Goal: Task Accomplishment & Management: Use online tool/utility

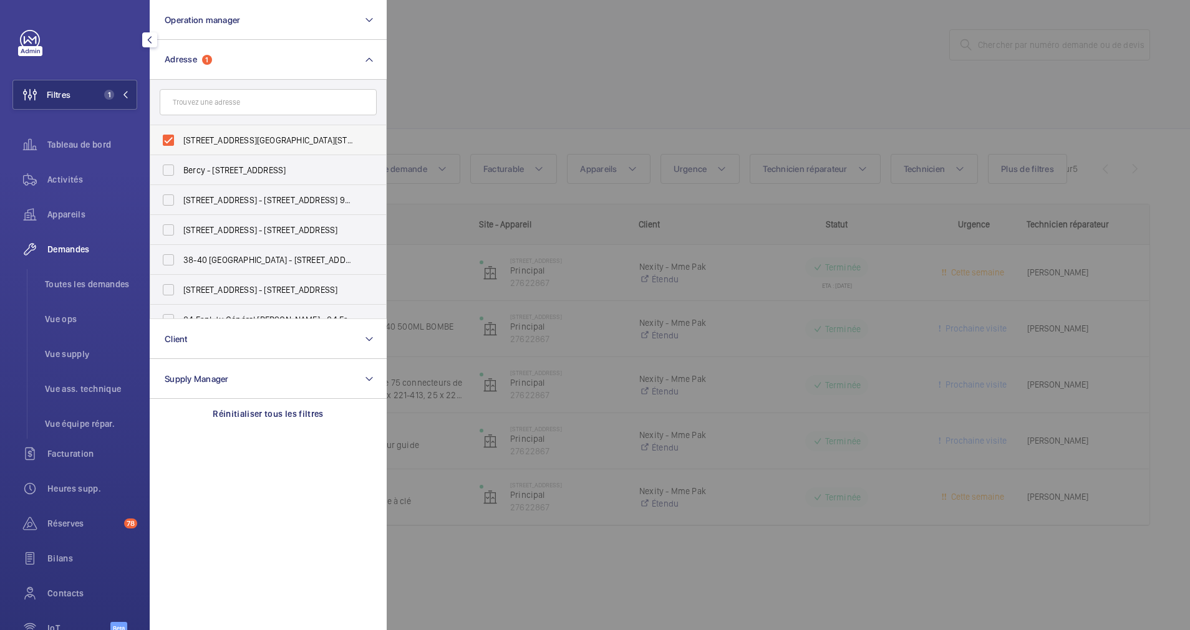
click at [163, 137] on label "[STREET_ADDRESS][GEOGRAPHIC_DATA][STREET_ADDRESS]" at bounding box center [258, 140] width 217 height 30
click at [163, 137] on input "[STREET_ADDRESS][GEOGRAPHIC_DATA][STREET_ADDRESS]" at bounding box center [168, 140] width 25 height 25
checkbox input "false"
click at [199, 107] on input "text" at bounding box center [268, 102] width 217 height 26
type input "17 sain"
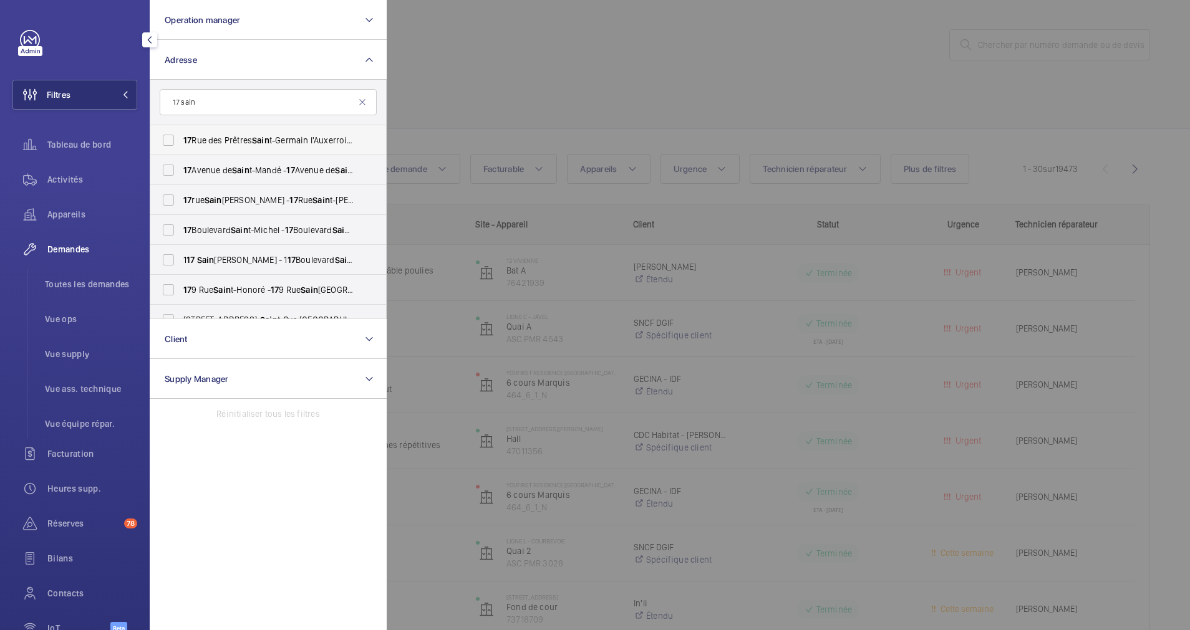
click at [192, 133] on label "[STREET_ADDRESS] t-Germain l'Auxerrois - [STREET_ADDRESS]" at bounding box center [258, 140] width 217 height 30
click at [181, 133] on input "[STREET_ADDRESS] t-Germain l'Auxerrois - [STREET_ADDRESS]" at bounding box center [168, 140] width 25 height 25
checkbox input "true"
click at [468, 84] on div at bounding box center [982, 315] width 1190 height 630
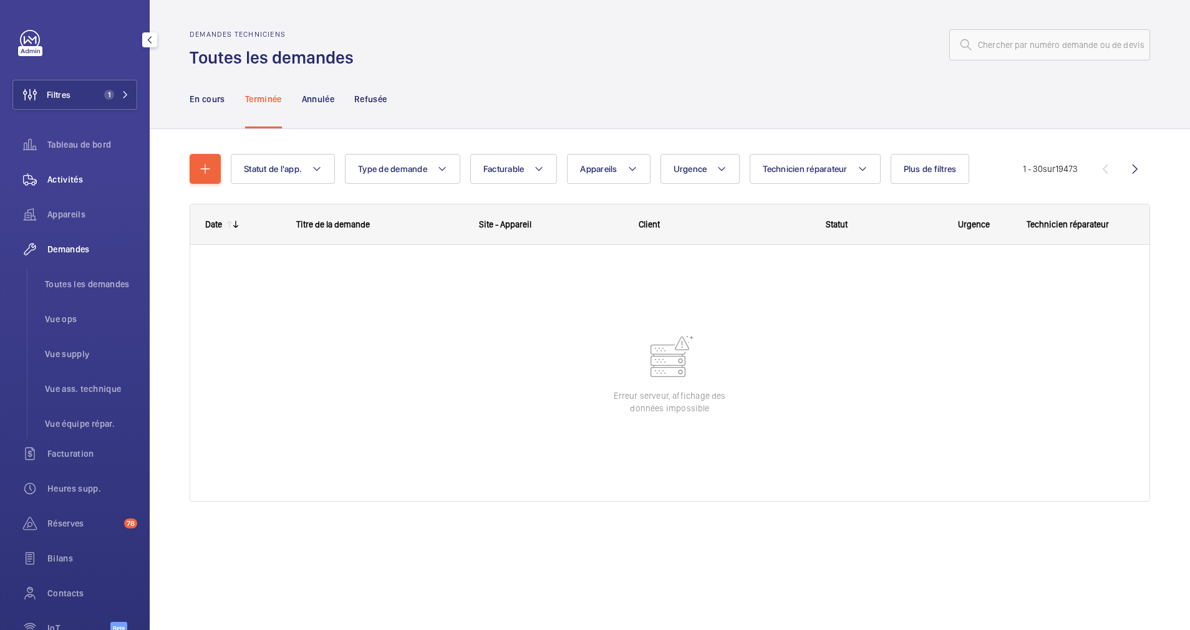
click at [60, 175] on span "Activités" at bounding box center [92, 179] width 90 height 12
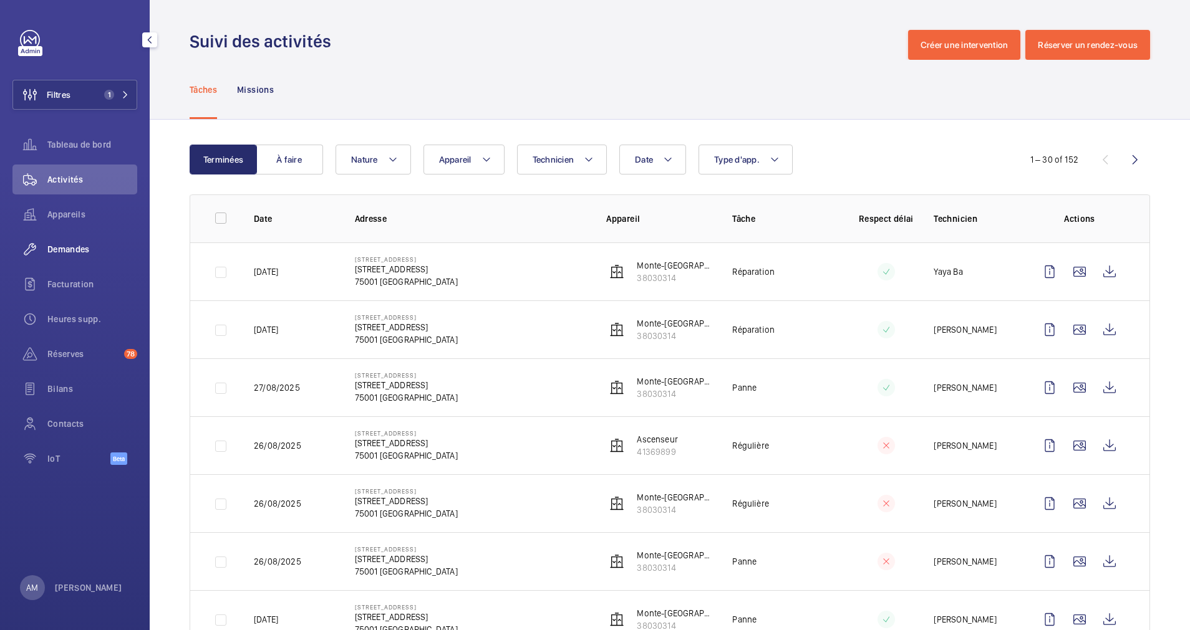
click at [78, 250] on span "Demandes" at bounding box center [92, 249] width 90 height 12
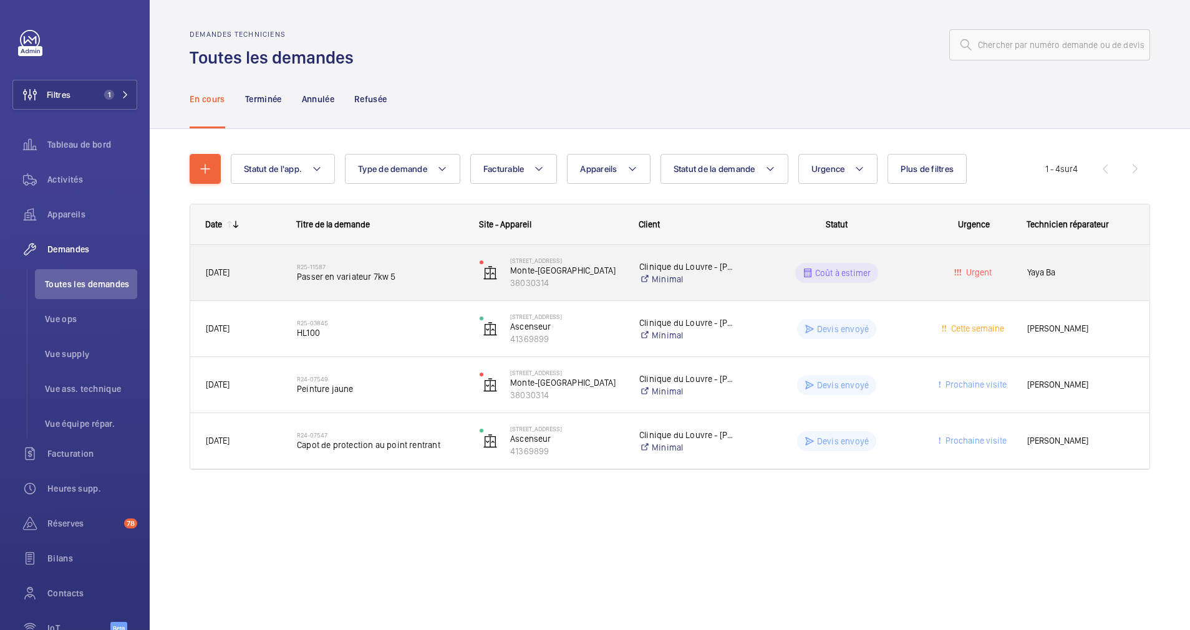
click at [424, 272] on span "Passer en variateur 7kw 5" at bounding box center [380, 277] width 166 height 12
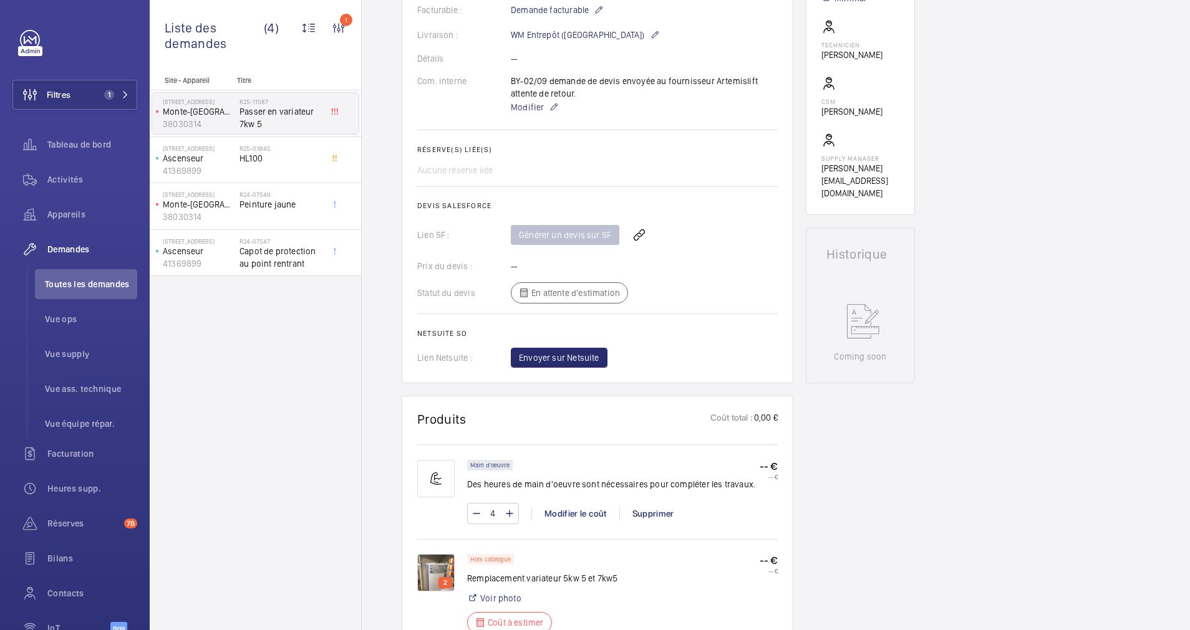
scroll to position [468, 0]
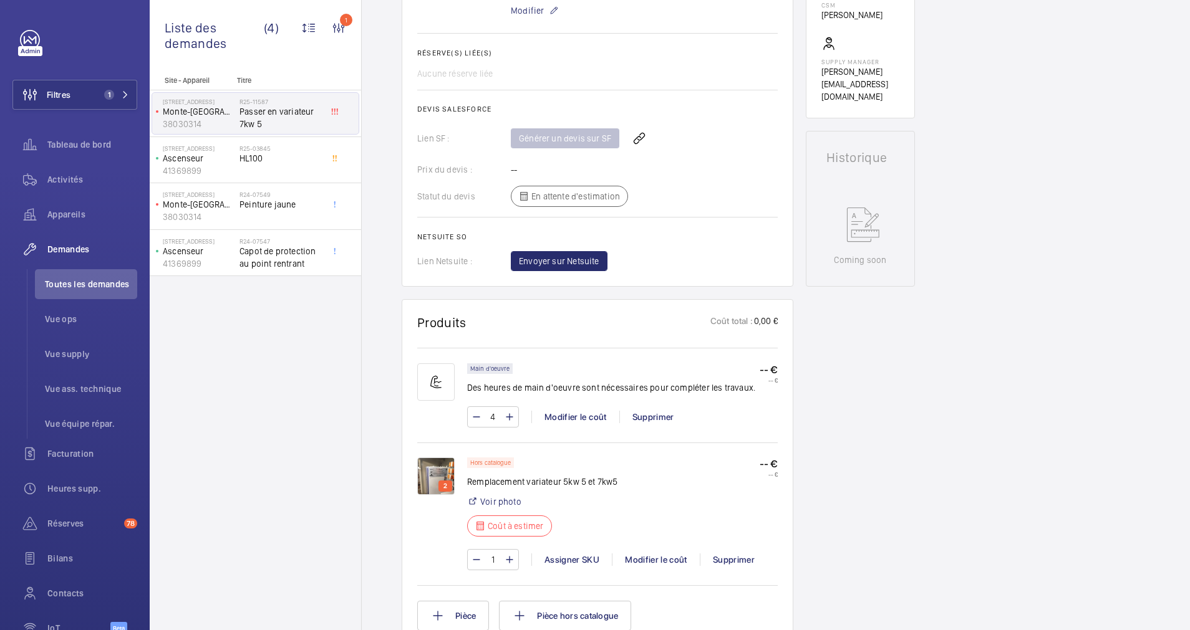
click at [433, 468] on img at bounding box center [435, 476] width 37 height 37
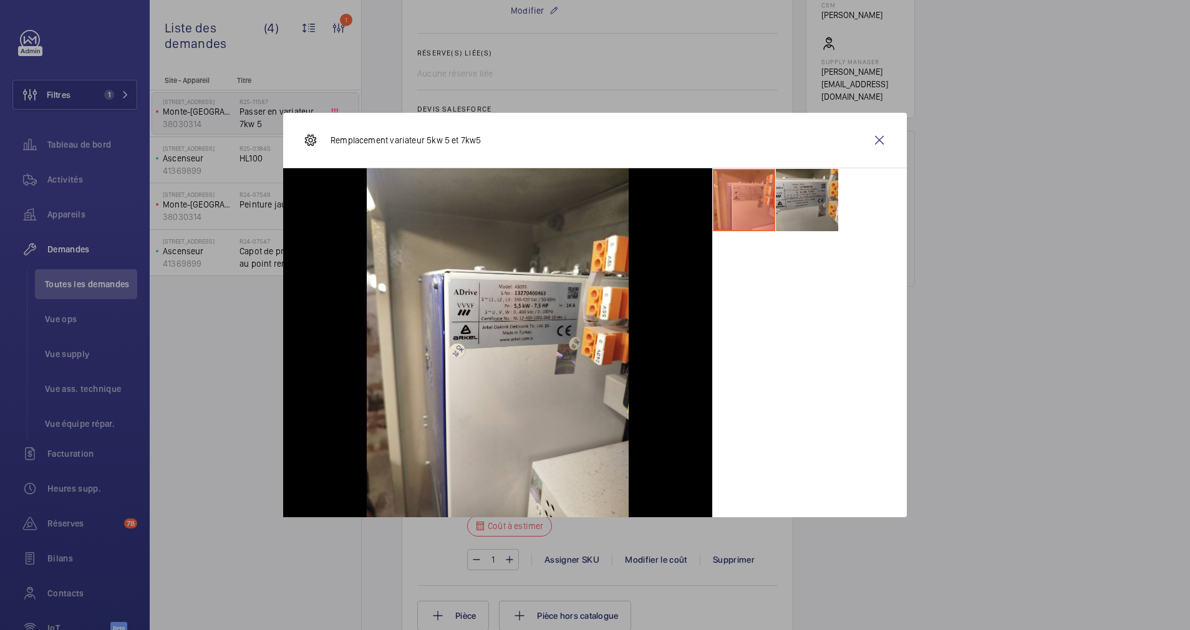
click at [802, 202] on li at bounding box center [807, 200] width 62 height 62
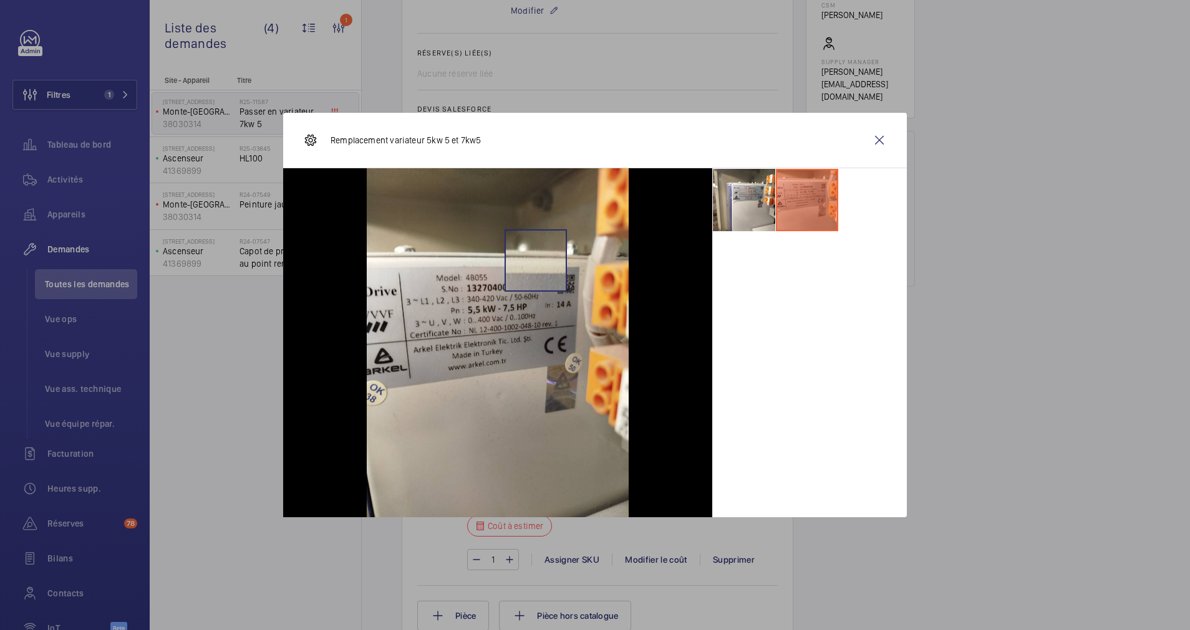
click at [536, 261] on img at bounding box center [498, 342] width 262 height 349
click at [880, 128] on wm-front-icon-button at bounding box center [879, 140] width 30 height 30
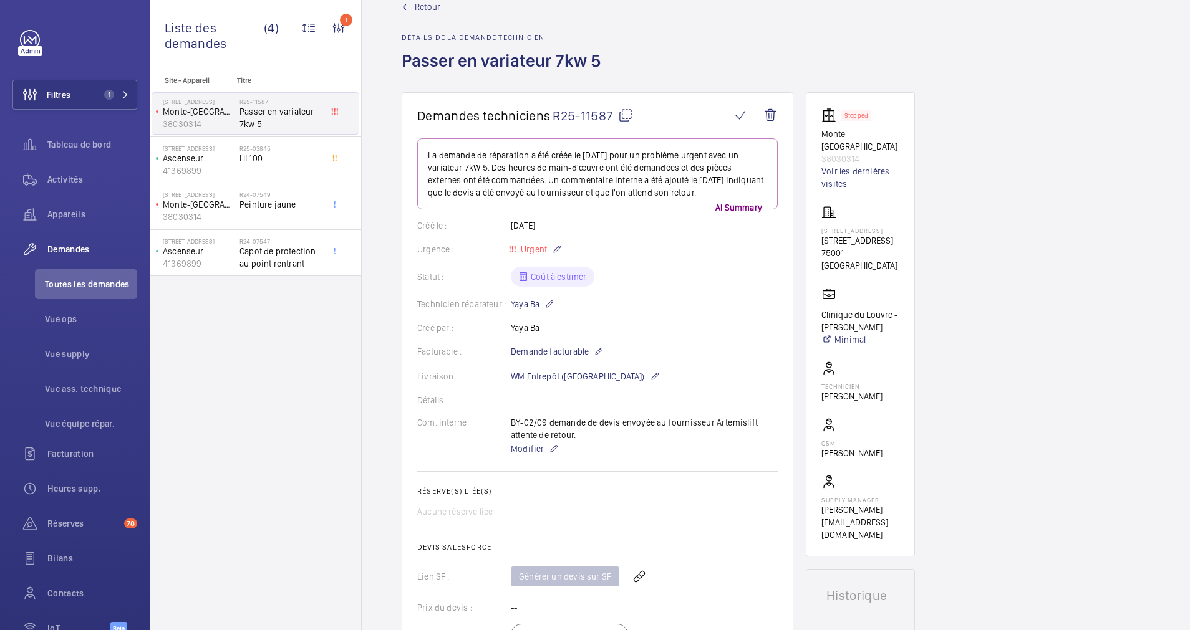
scroll to position [0, 0]
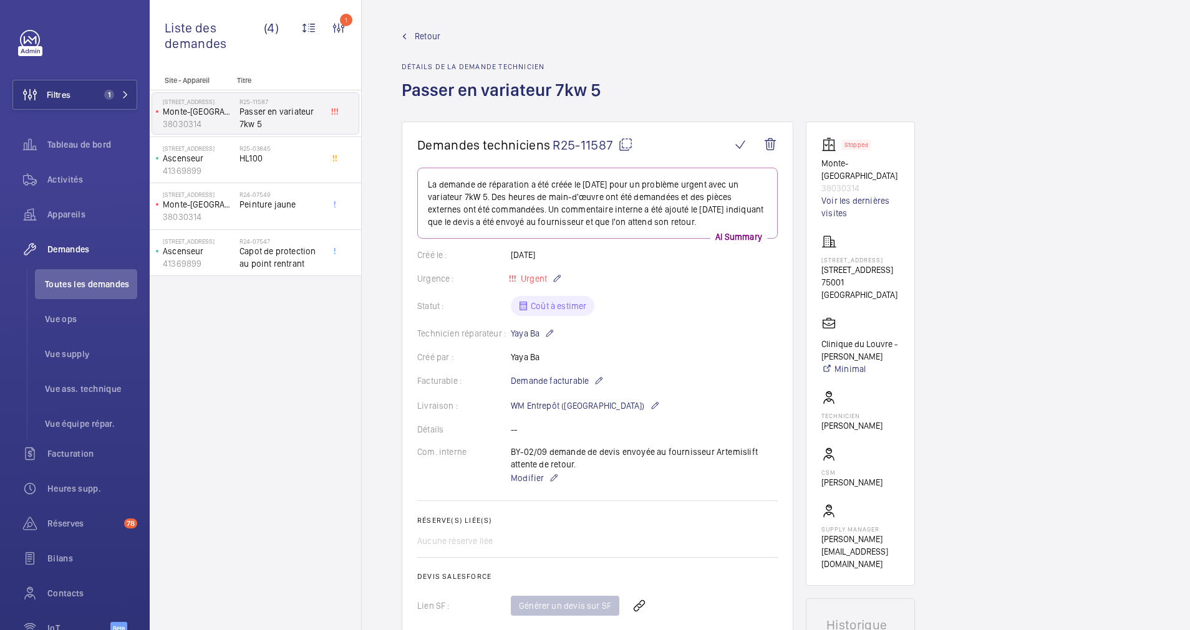
click at [419, 36] on span "Retour" at bounding box center [428, 36] width 26 height 12
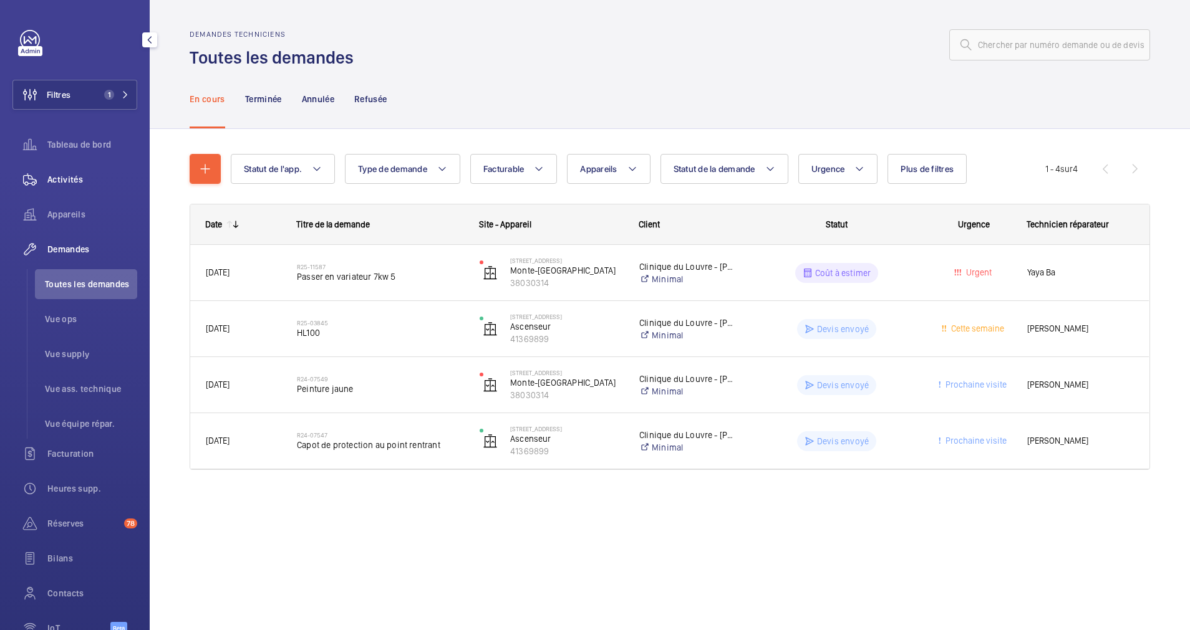
click at [60, 174] on span "Activités" at bounding box center [92, 179] width 90 height 12
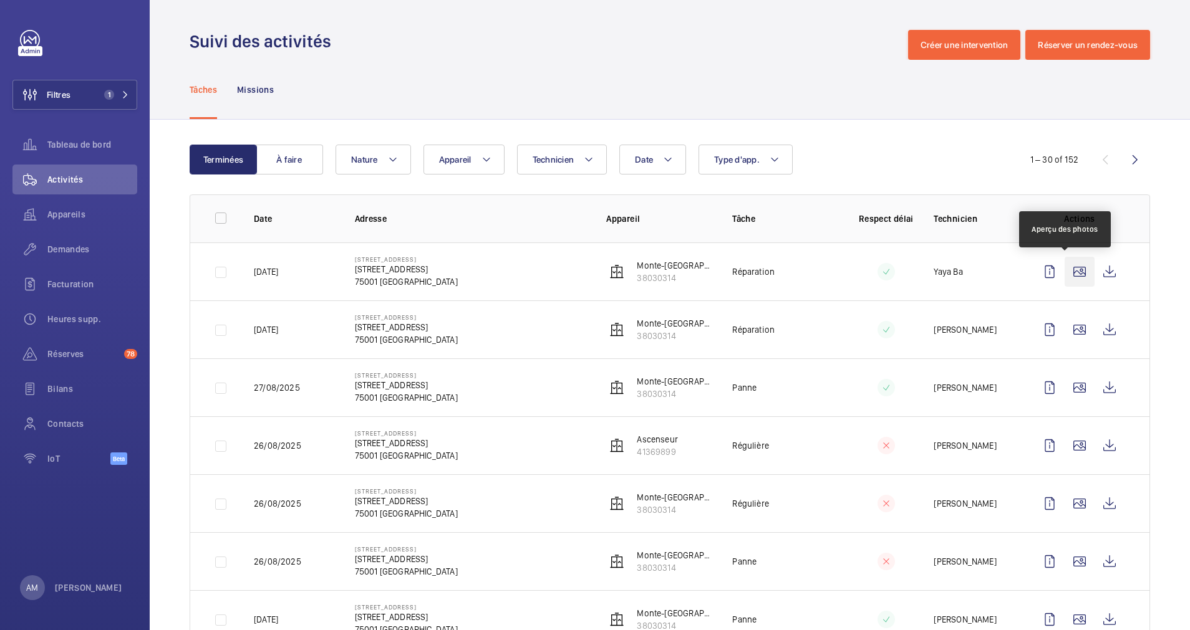
click at [1064, 267] on wm-front-icon-button at bounding box center [1079, 272] width 30 height 30
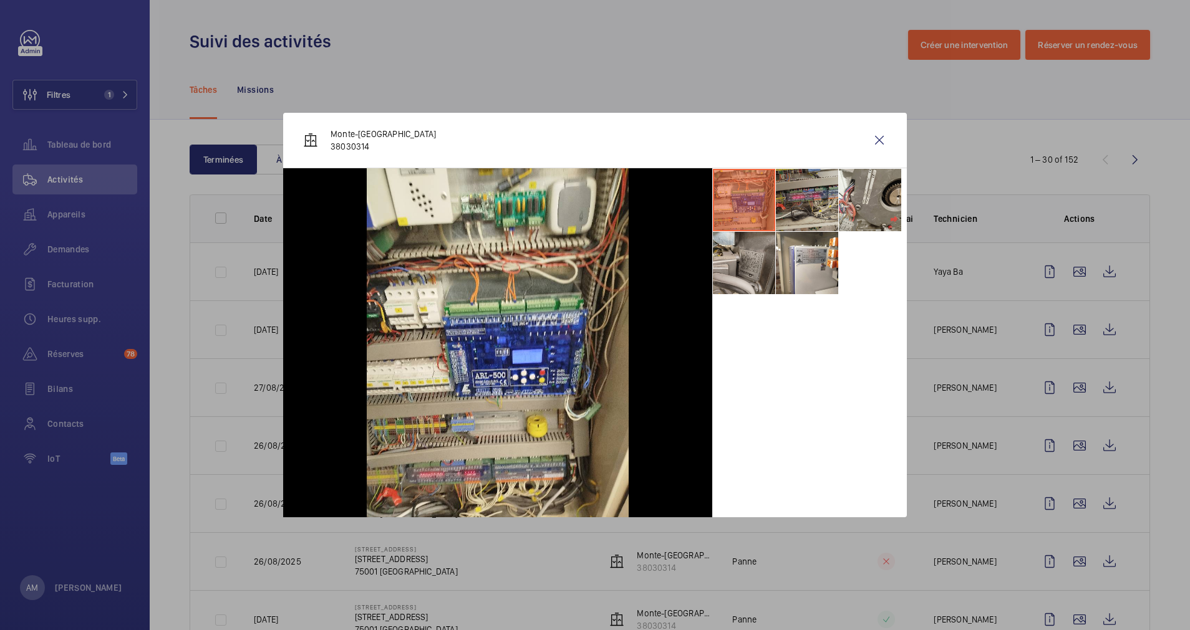
click at [794, 201] on li at bounding box center [807, 200] width 62 height 62
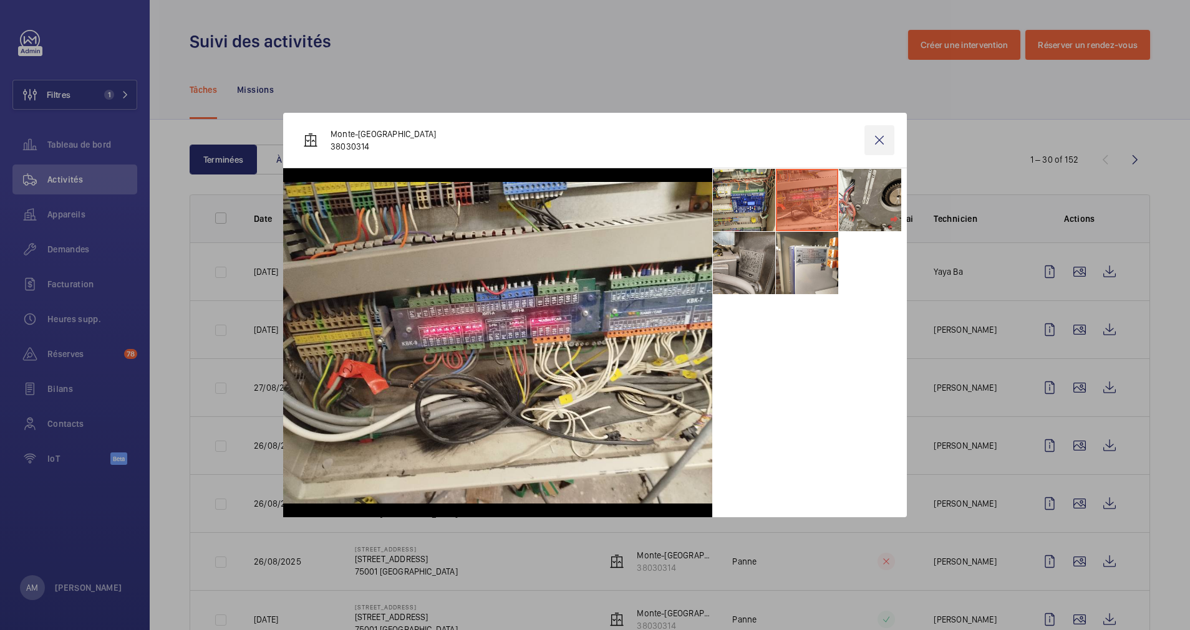
click at [875, 134] on wm-front-icon-button at bounding box center [879, 140] width 30 height 30
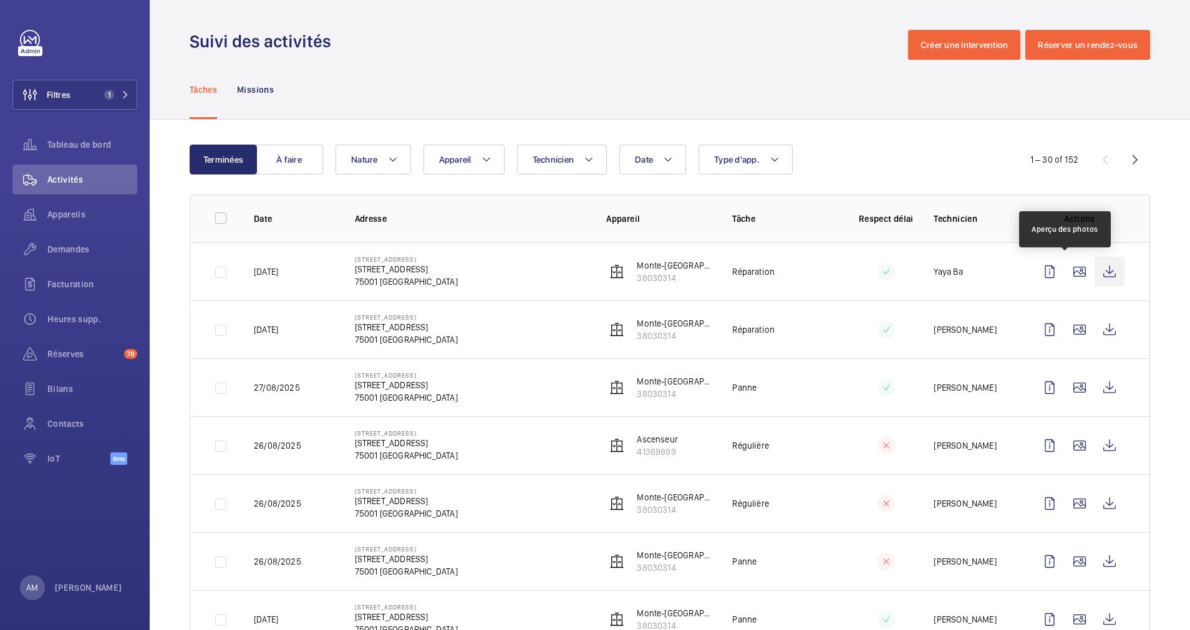
click at [1094, 262] on wm-front-icon-button at bounding box center [1109, 272] width 30 height 30
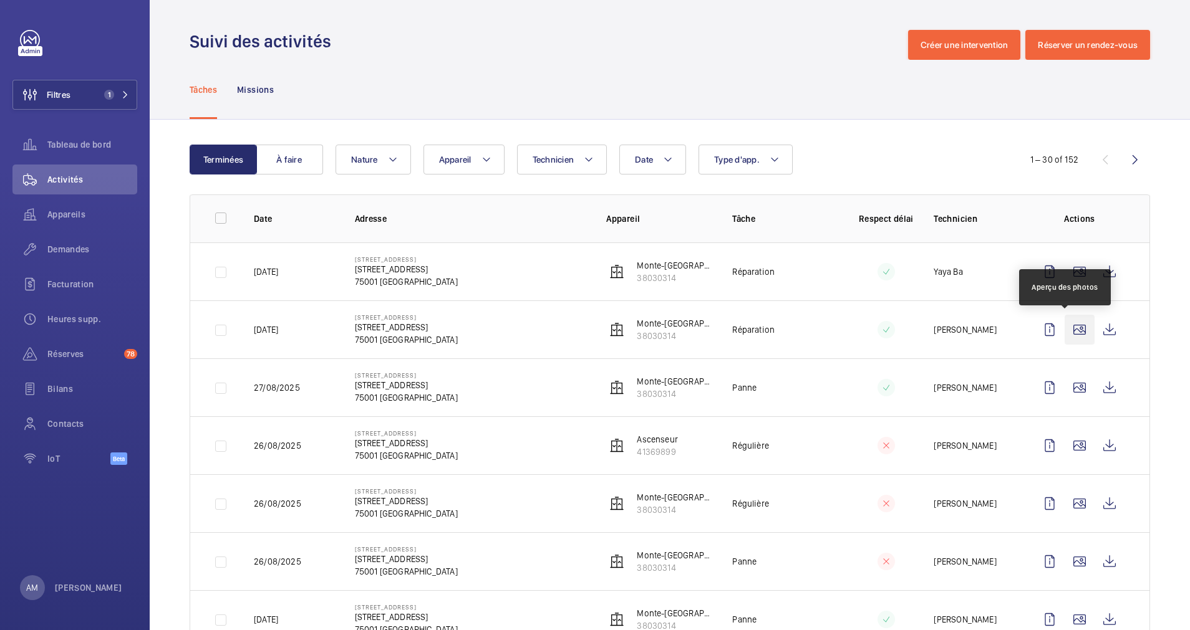
click at [1064, 329] on wm-front-icon-button at bounding box center [1079, 330] width 30 height 30
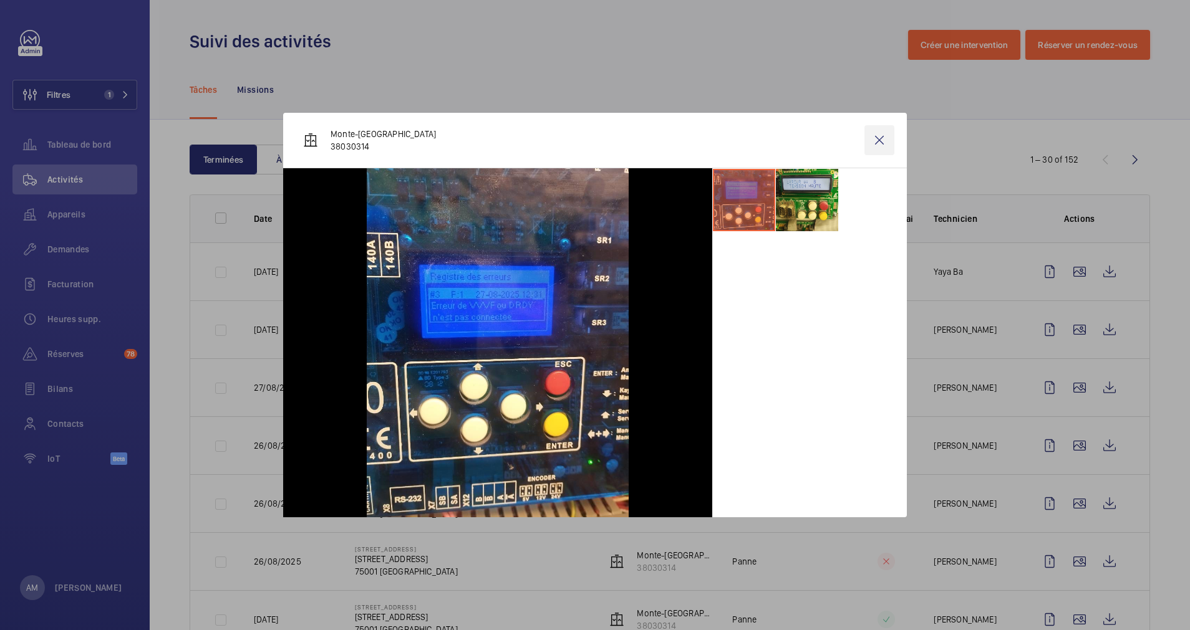
click at [880, 142] on wm-front-icon-button at bounding box center [879, 140] width 30 height 30
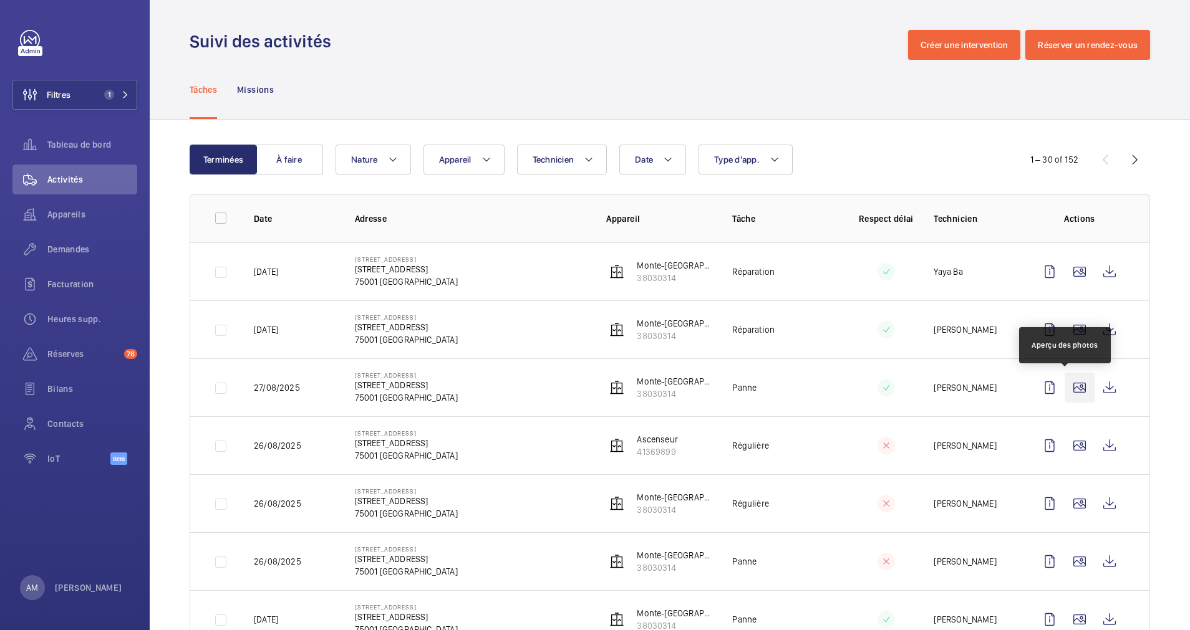
click at [1067, 385] on wm-front-icon-button at bounding box center [1079, 388] width 30 height 30
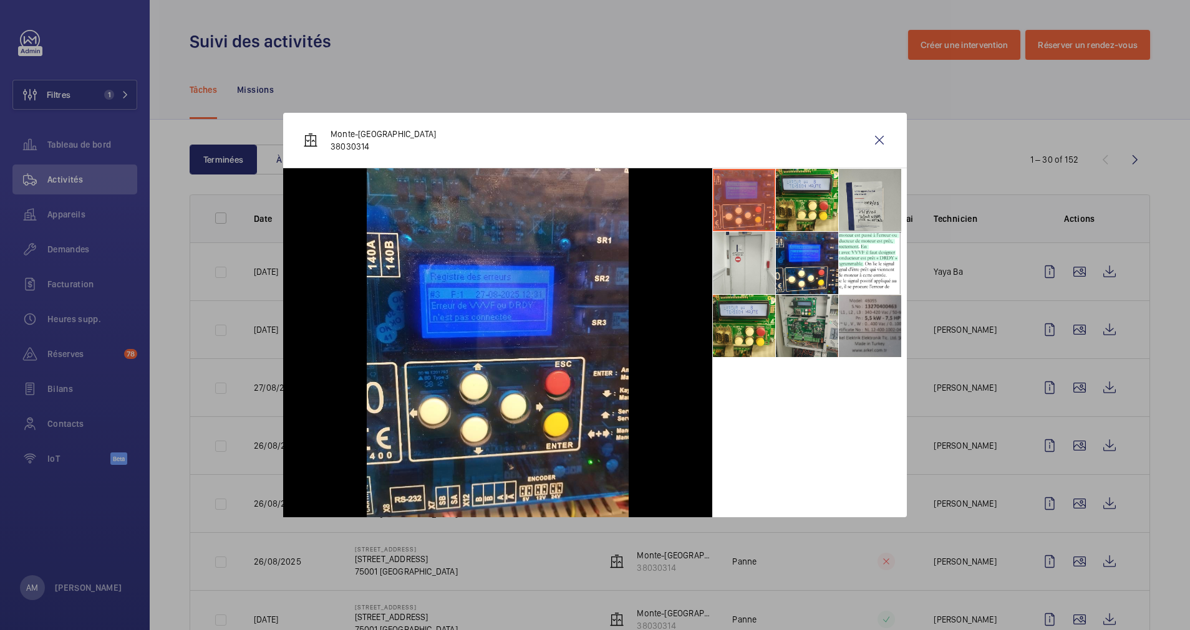
click at [816, 312] on li at bounding box center [807, 326] width 62 height 62
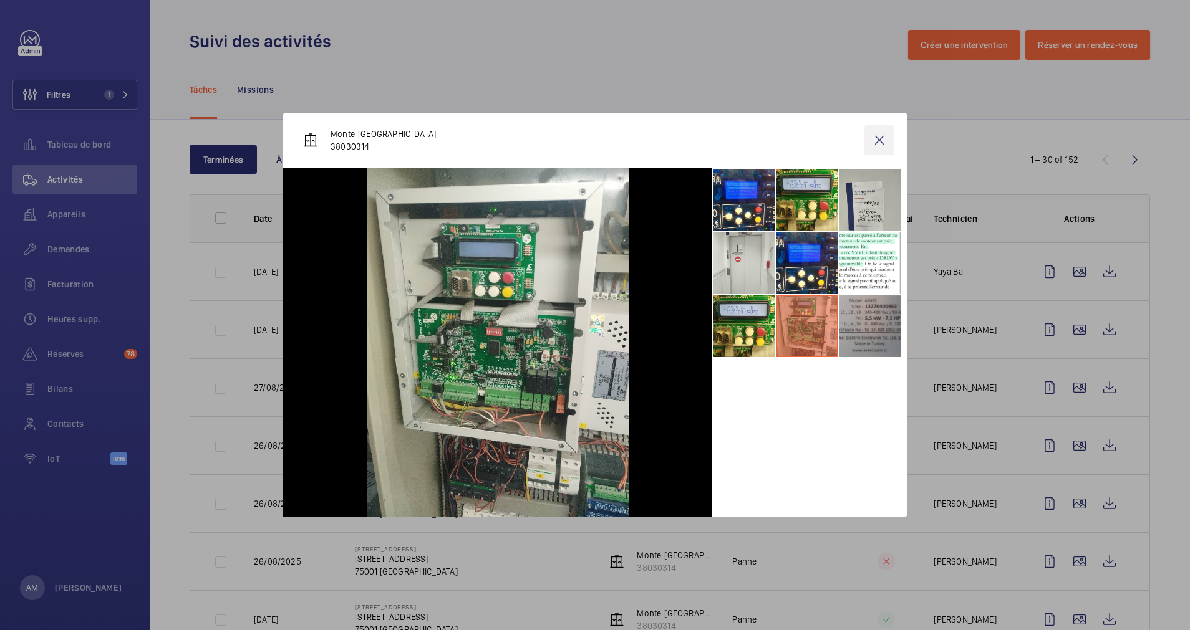
click at [881, 139] on wm-front-icon-button at bounding box center [879, 140] width 30 height 30
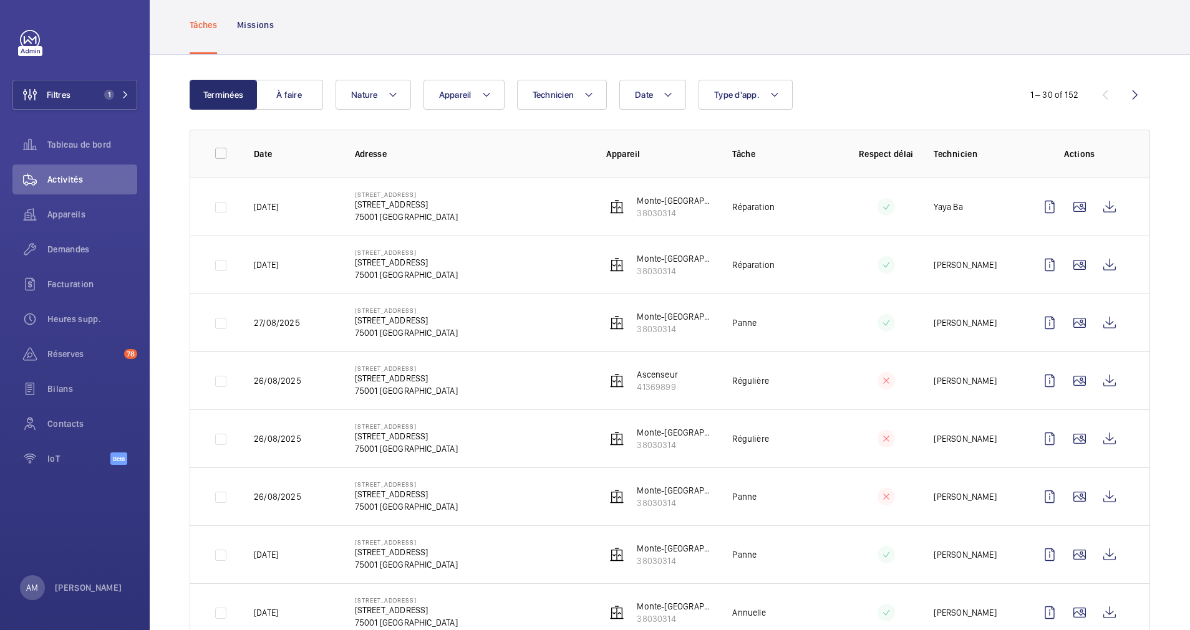
scroll to position [94, 0]
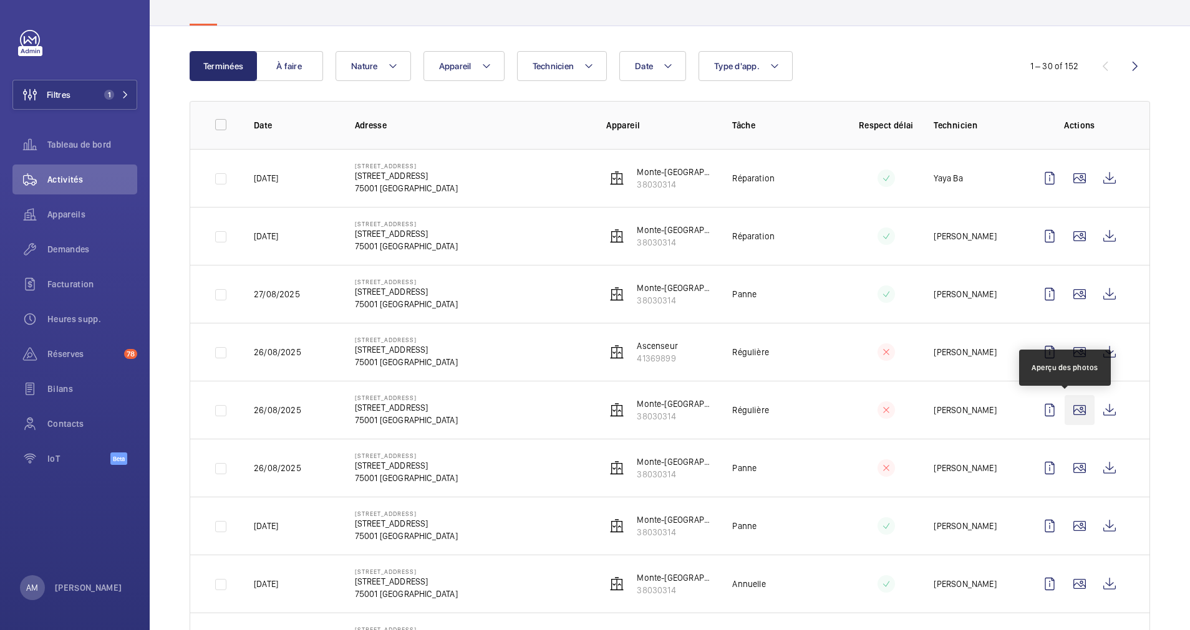
click at [1064, 410] on wm-front-icon-button at bounding box center [1079, 410] width 30 height 30
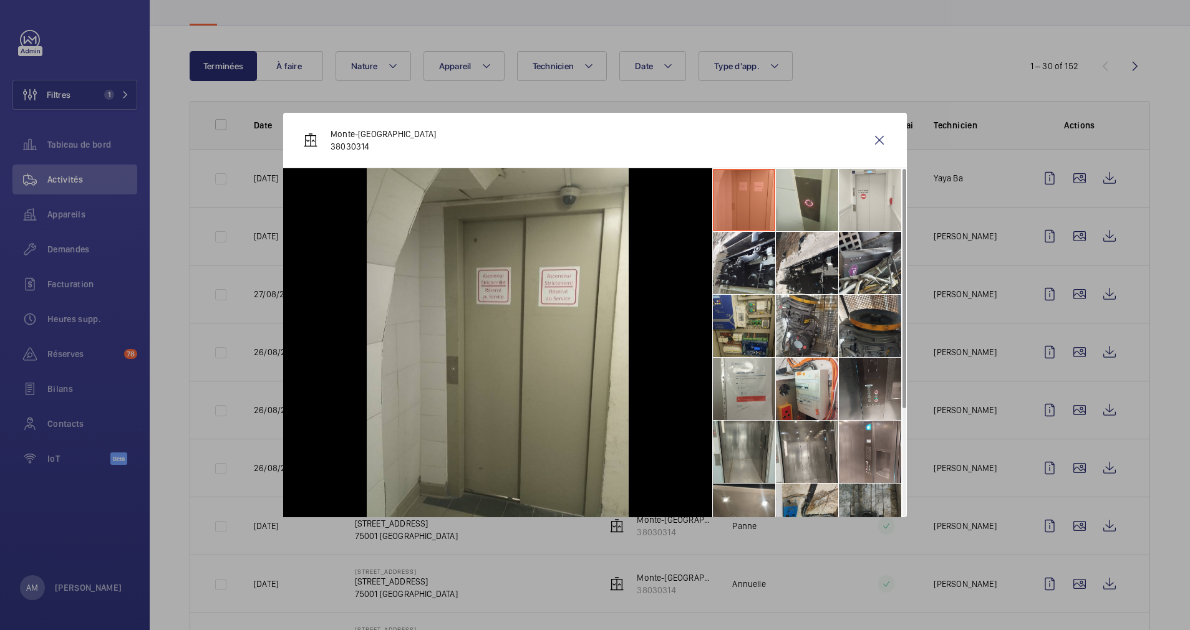
click at [749, 320] on li at bounding box center [744, 326] width 62 height 62
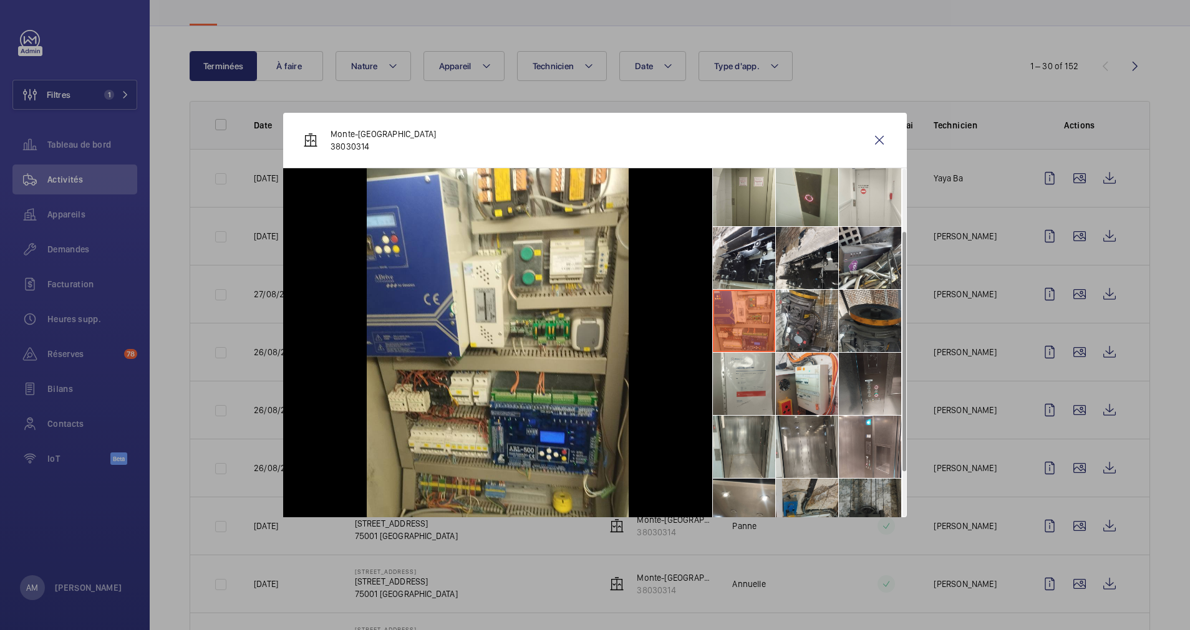
scroll to position [0, 0]
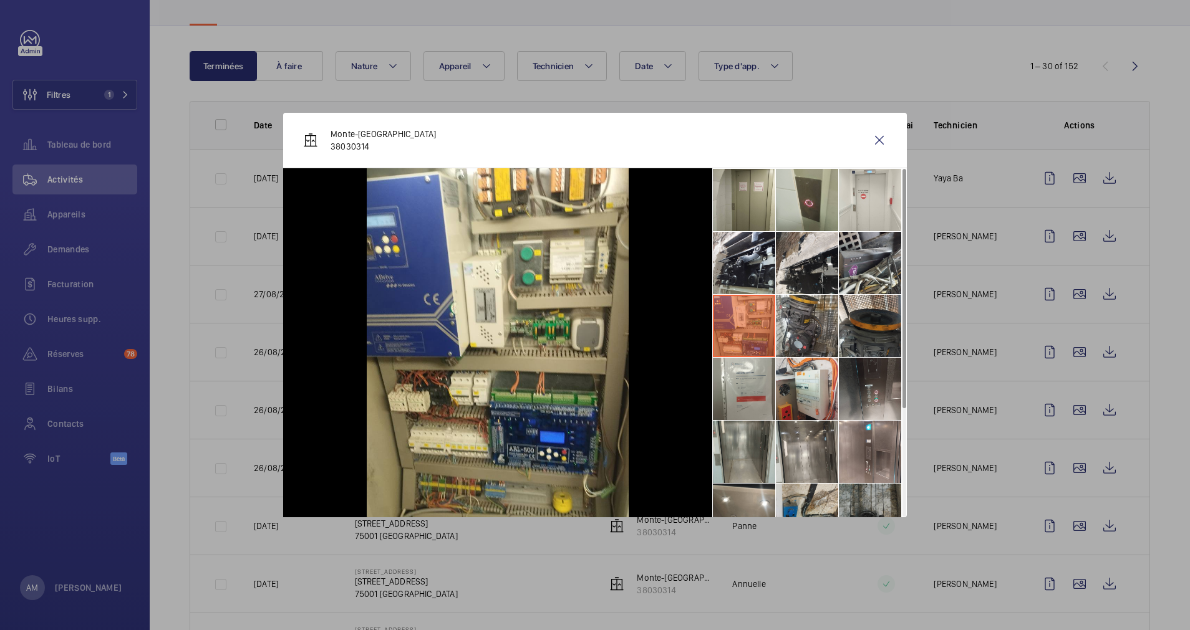
click at [880, 142] on wm-front-icon-button at bounding box center [879, 140] width 30 height 30
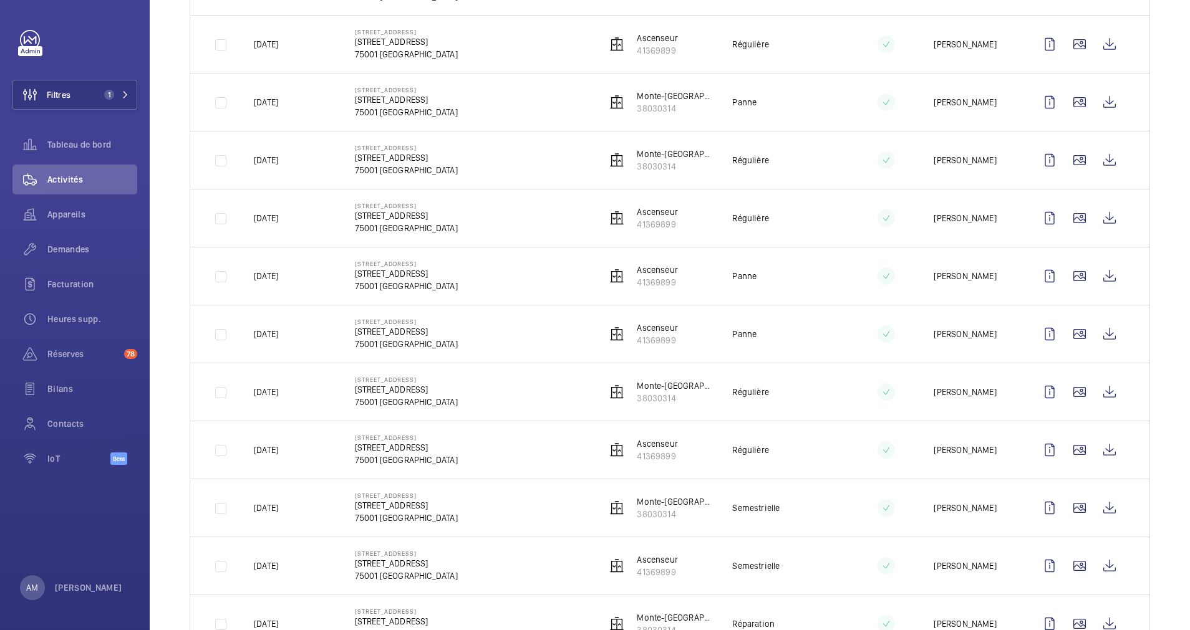
scroll to position [1008, 0]
